Goal: Find specific page/section: Find specific page/section

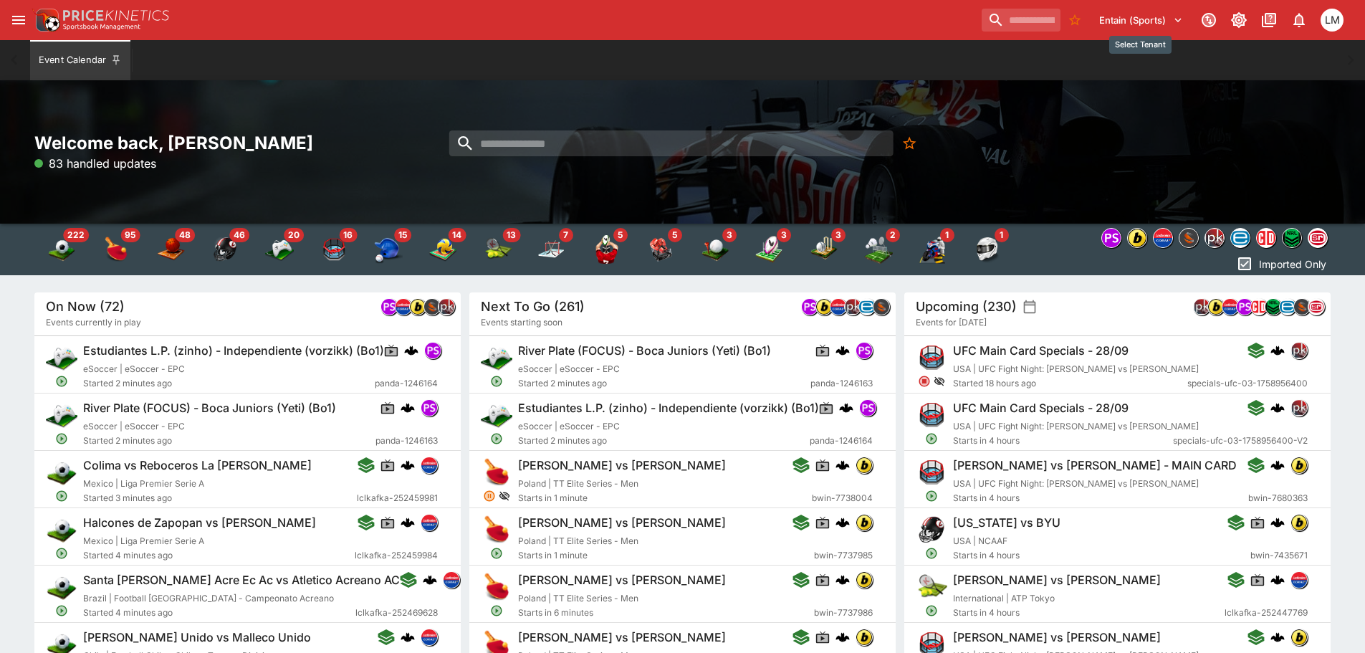
click at [1182, 16] on icon "Select Tenant" at bounding box center [1178, 20] width 13 height 13
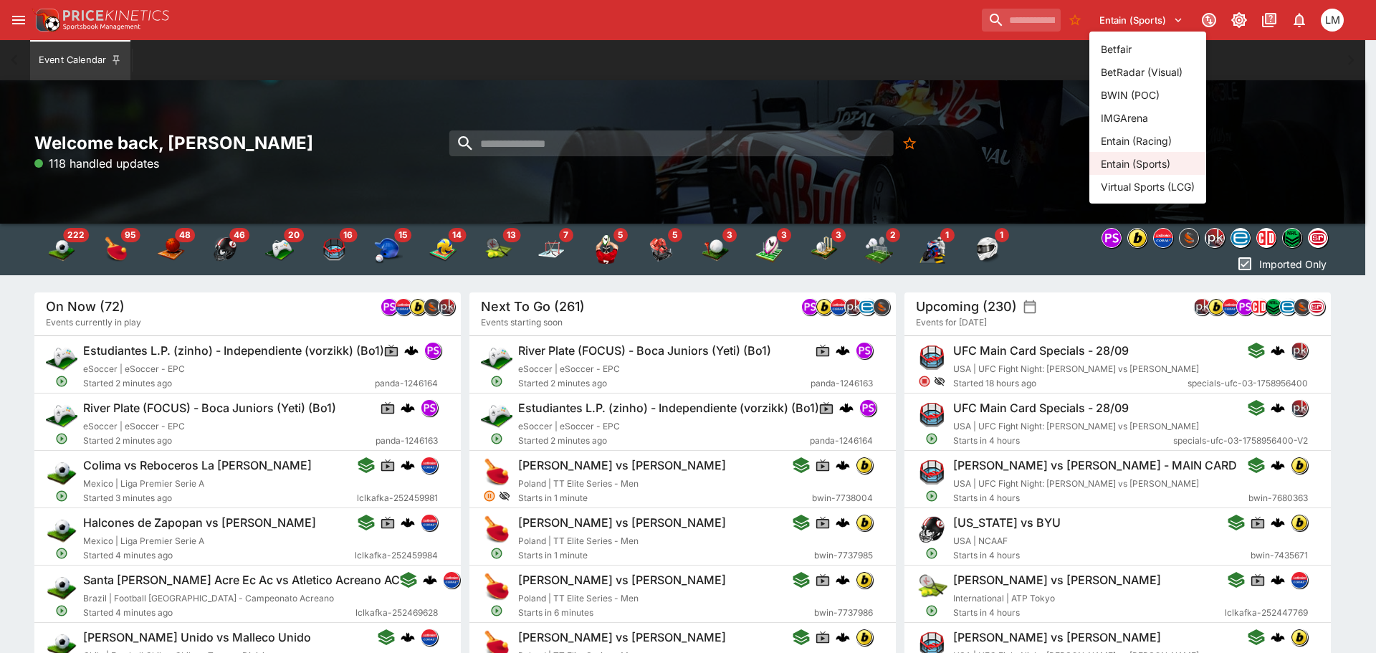
click at [1150, 133] on li "Entain (Racing)" at bounding box center [1147, 140] width 117 height 23
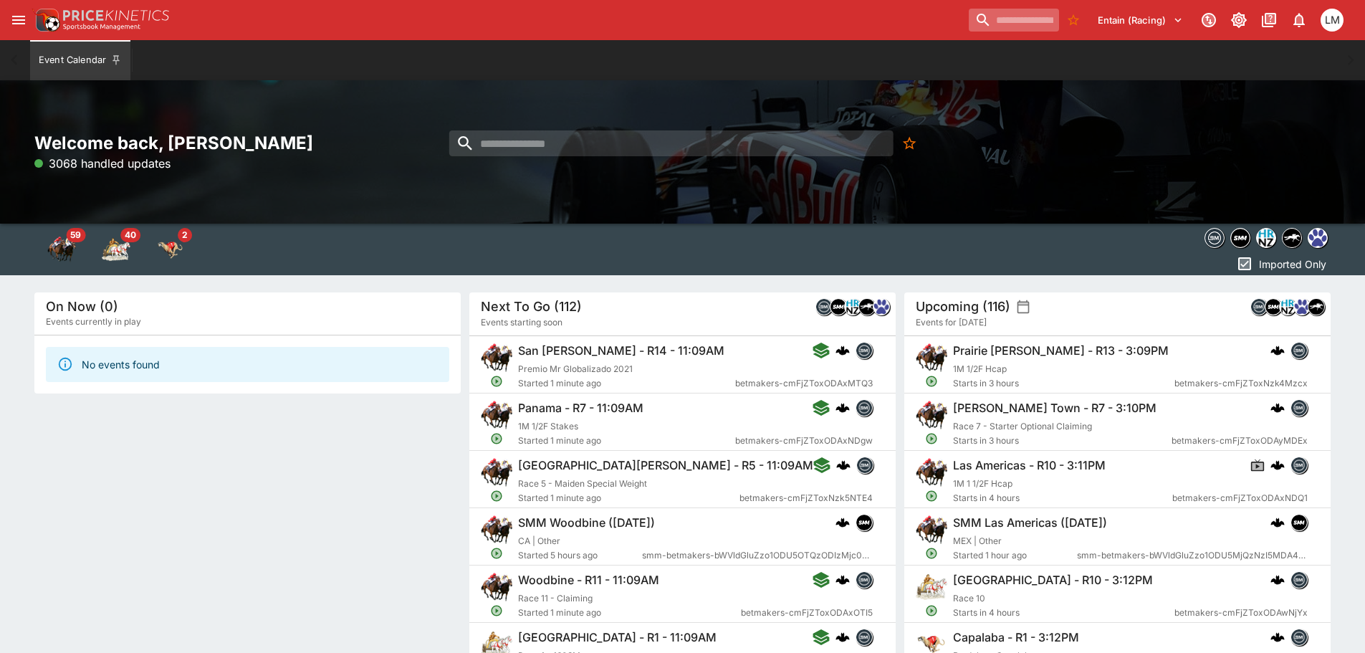
click at [970, 21] on input "search" at bounding box center [1014, 20] width 90 height 23
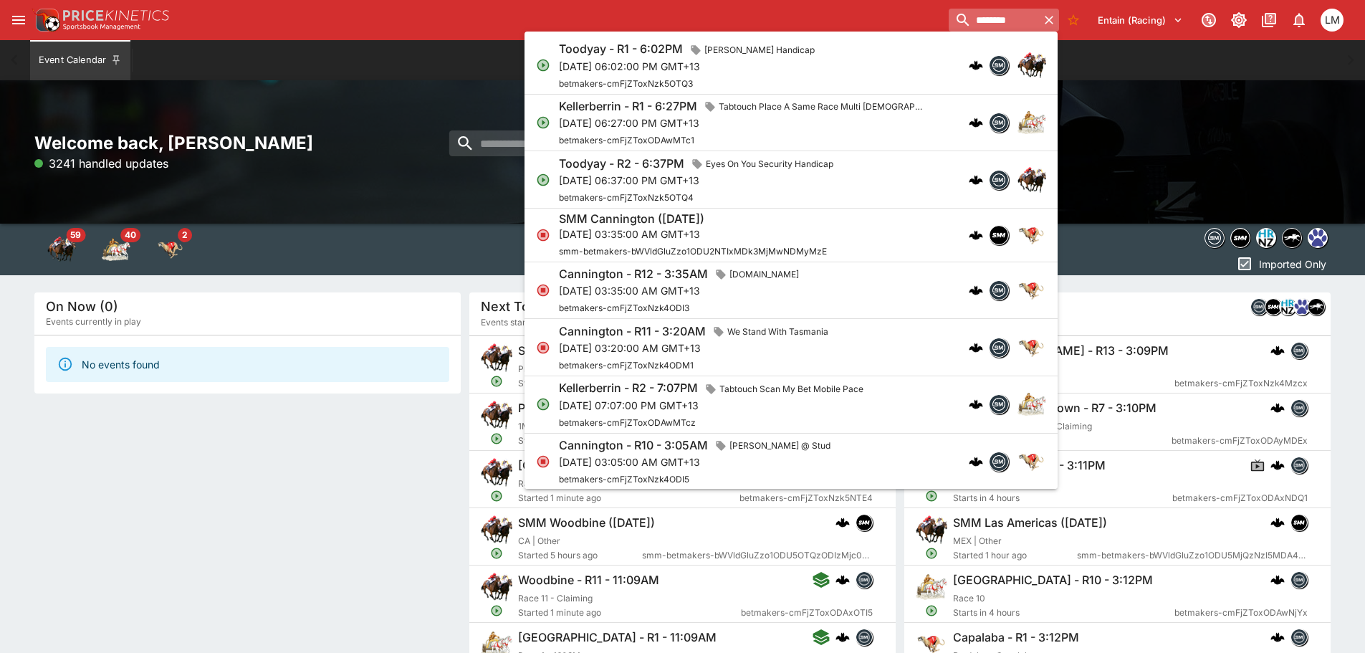
type input "********"
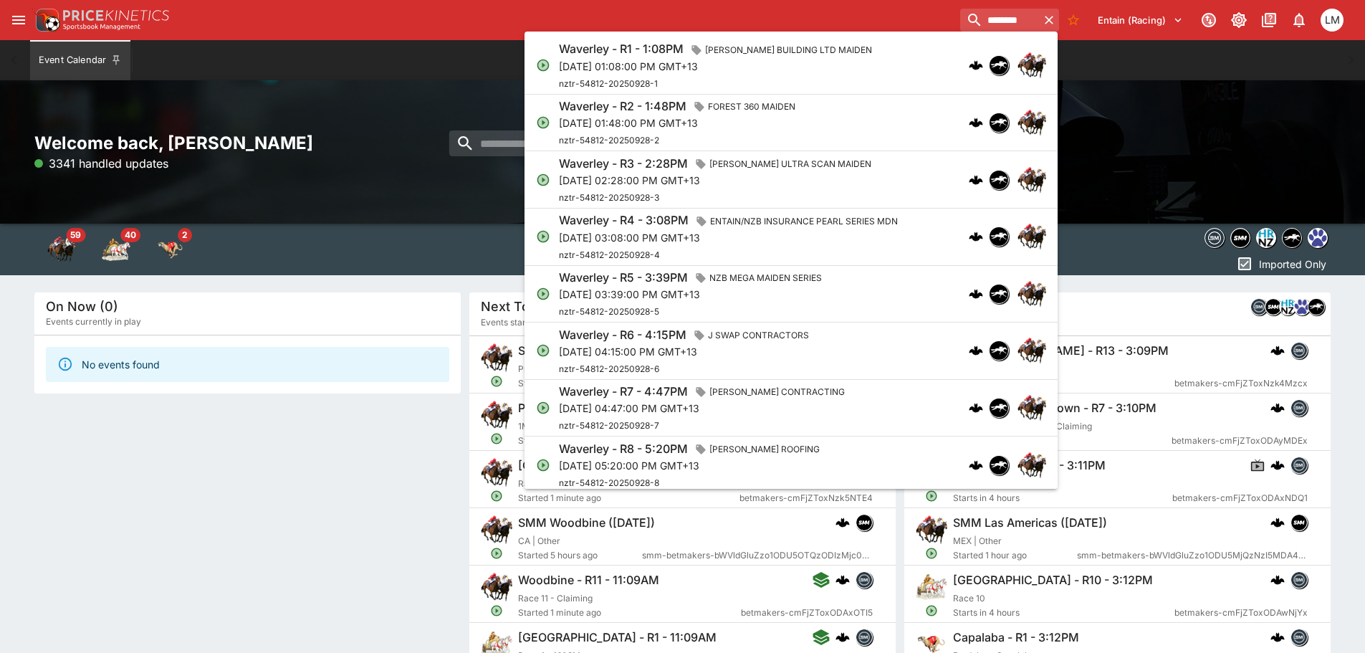
click at [559, 66] on p "[DATE] 01:08:00 PM GMT+13" at bounding box center [718, 66] width 319 height 15
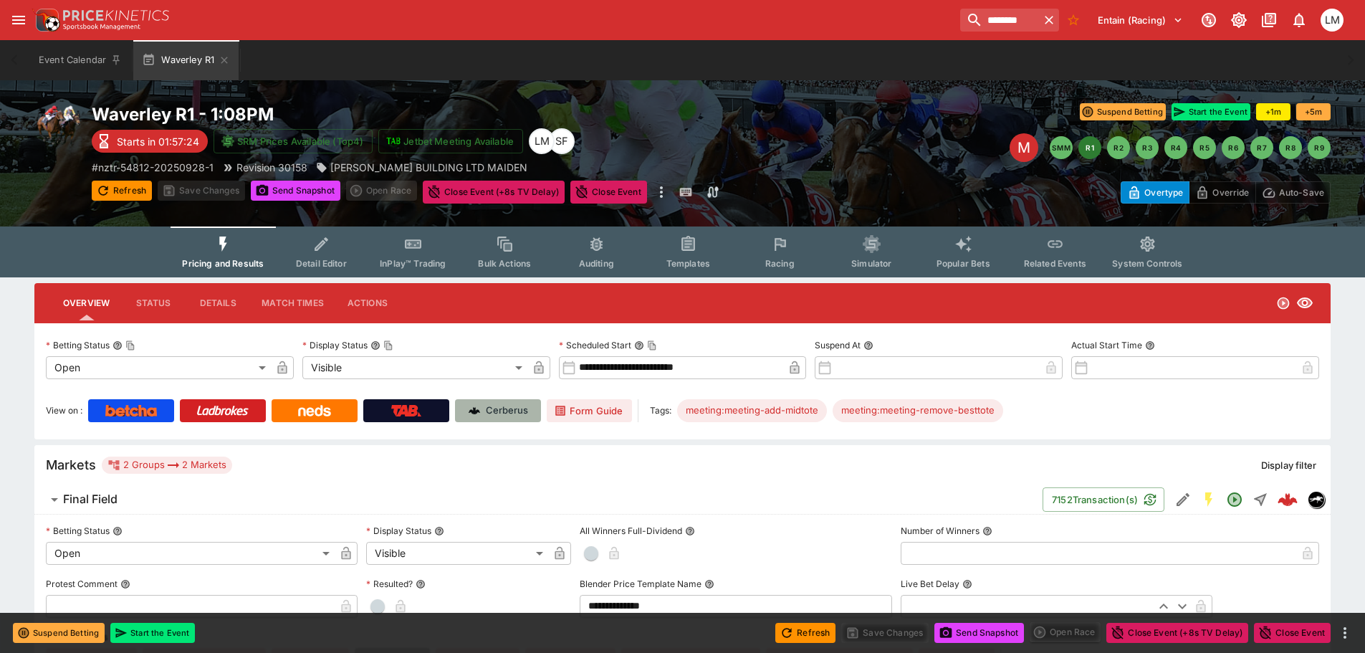
click at [510, 406] on p "Cerberus" at bounding box center [507, 411] width 42 height 14
click at [504, 406] on p "Cerberus" at bounding box center [507, 411] width 42 height 14
click at [506, 410] on p "Cerberus" at bounding box center [507, 411] width 42 height 14
